Goal: Information Seeking & Learning: Learn about a topic

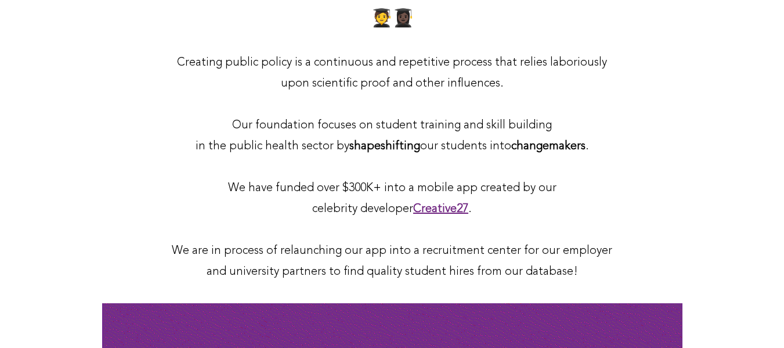
scroll to position [638, 0]
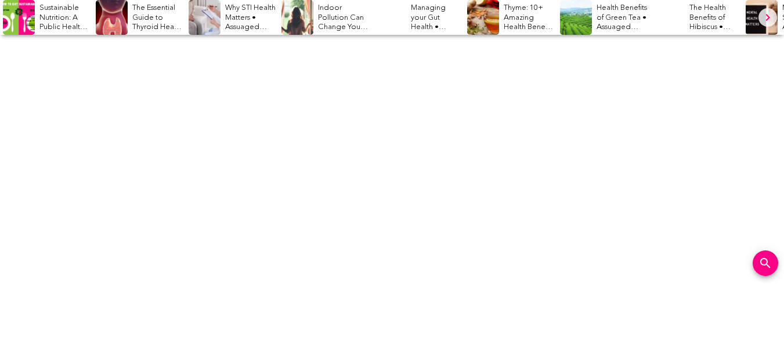
scroll to position [7029, 0]
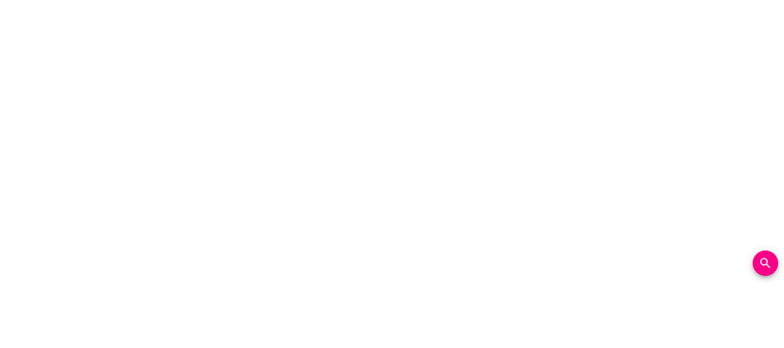
scroll to position [7551, 0]
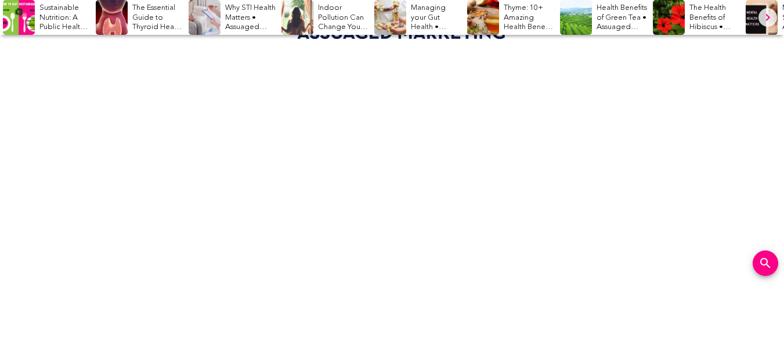
scroll to position [6564, 0]
